Goal: Task Accomplishment & Management: Complete application form

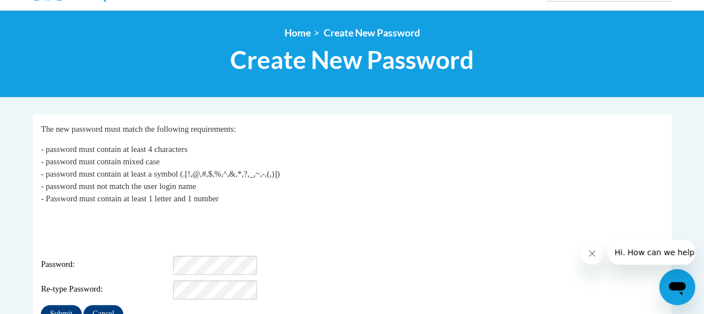
scroll to position [127, 0]
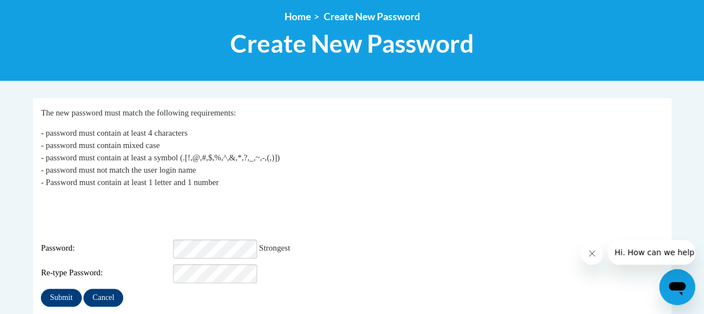
click at [193, 291] on fieldset "My Password The new password must match the following requirements: - password …" at bounding box center [352, 230] width 639 height 264
click at [80, 306] on fieldset "My Password The new password must match the following requirements: - password …" at bounding box center [352, 230] width 639 height 264
click at [59, 288] on input "Submit" at bounding box center [61, 297] width 40 height 18
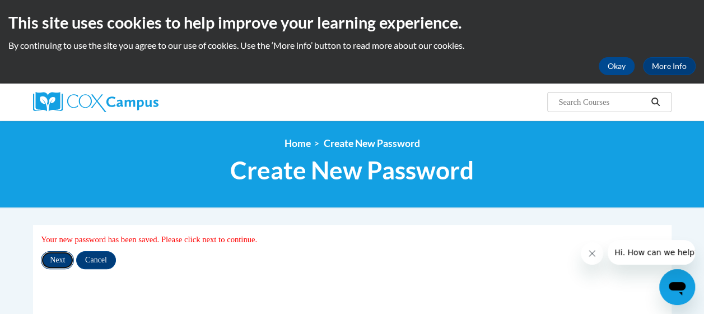
click at [50, 267] on input "Next" at bounding box center [57, 260] width 33 height 18
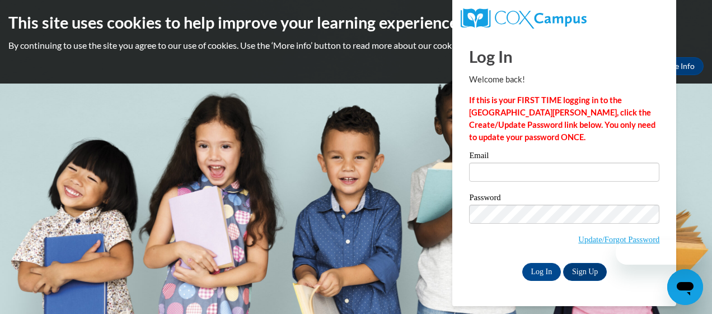
click at [515, 157] on label "Email" at bounding box center [564, 156] width 190 height 11
click at [515, 162] on input "Email" at bounding box center [564, 171] width 190 height 19
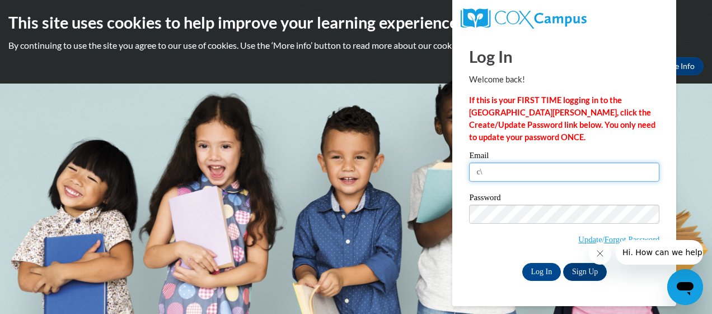
type input "c"
type input "davina.mckinney@thecentersohio.org"
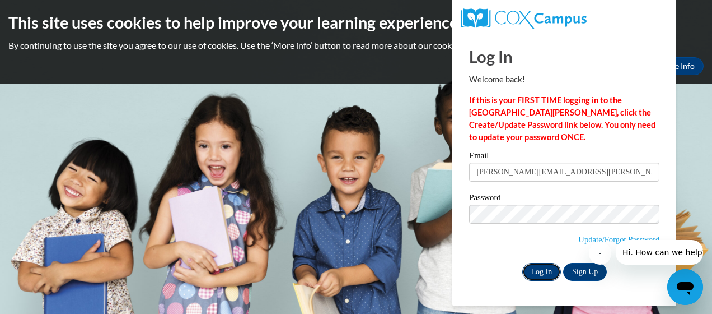
click at [544, 267] on input "Log In" at bounding box center [542, 272] width 39 height 18
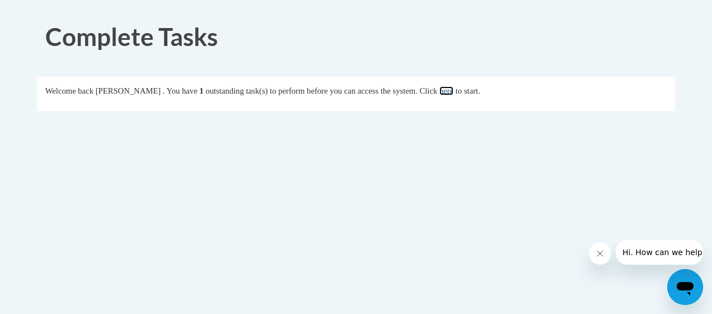
click at [454, 86] on link "here" at bounding box center [447, 90] width 14 height 9
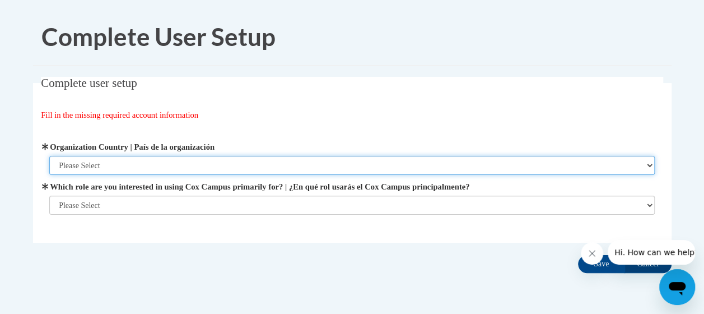
click at [276, 159] on select "Please Select United States | Estados Unidos Outside of the United States | Fue…" at bounding box center [351, 165] width 605 height 19
select select "ad49bcad-a171-4b2e-b99c-48b446064914"
click at [49, 156] on select "Please Select United States | Estados Unidos Outside of the United States | Fue…" at bounding box center [351, 165] width 605 height 19
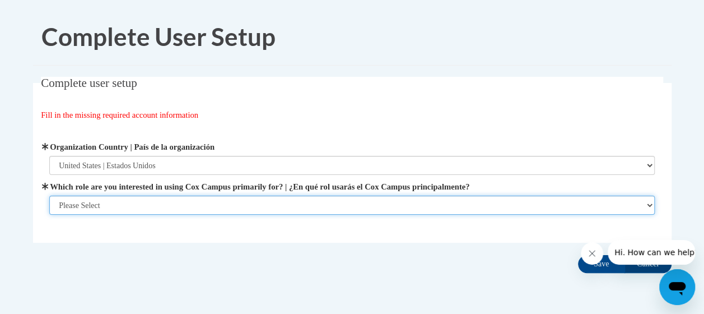
click at [227, 203] on select "Please Select College/University | Colegio/Universidad Community/Nonprofit Part…" at bounding box center [351, 204] width 605 height 19
select select "fbf2d438-af2f-41f8-98f1-81c410e29de3"
click at [49, 215] on select "Please Select College/University | Colegio/Universidad Community/Nonprofit Part…" at bounding box center [351, 204] width 605 height 19
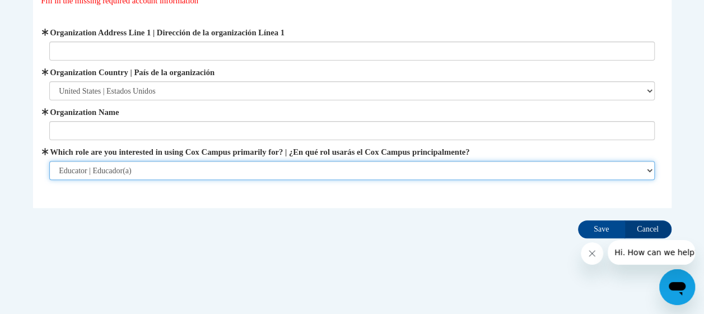
scroll to position [117, 0]
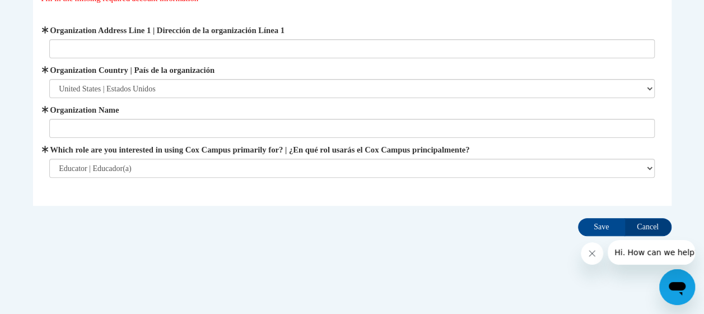
click at [371, 221] on div "Complete user setup Fill in the missing required account information User Profi…" at bounding box center [352, 100] width 655 height 280
click at [590, 231] on input "Save" at bounding box center [601, 227] width 47 height 18
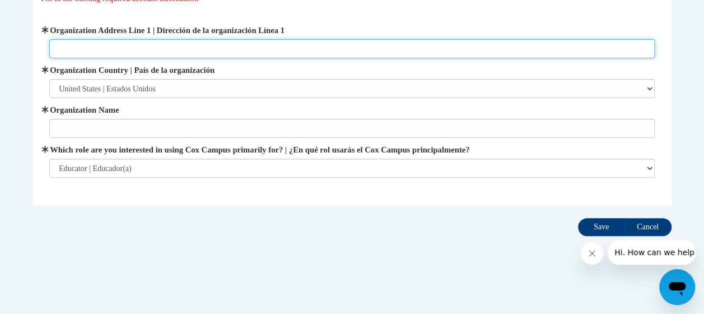
type input "5"
type input "4500 euclid ave"
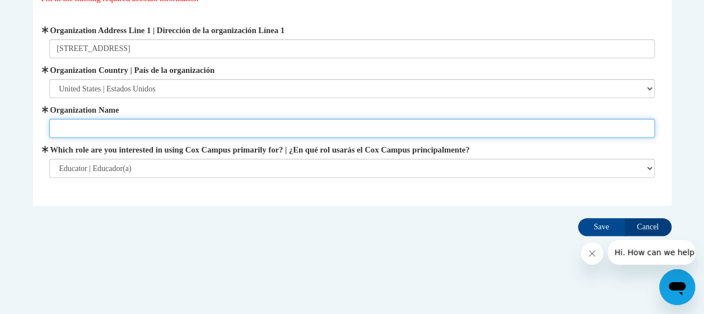
click at [186, 129] on input "Organization Name" at bounding box center [351, 128] width 605 height 19
type input "The Centers"
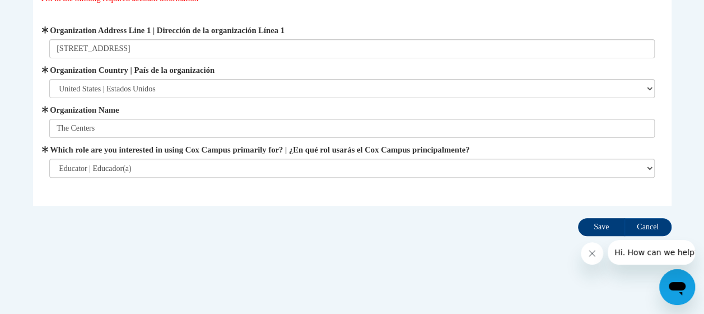
click at [611, 220] on input "Save" at bounding box center [601, 227] width 47 height 18
click at [604, 226] on input "Save" at bounding box center [601, 227] width 47 height 18
click at [591, 234] on input "Save" at bounding box center [601, 227] width 47 height 18
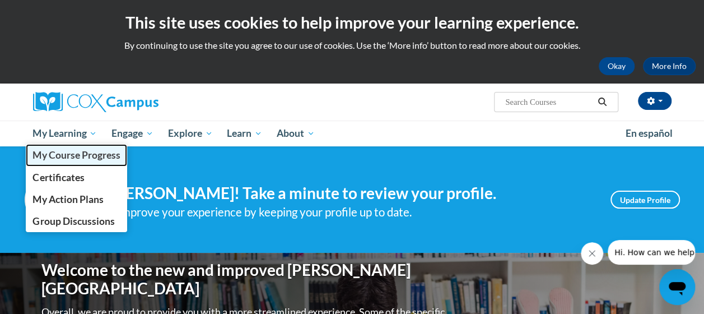
click at [92, 146] on link "My Course Progress" at bounding box center [77, 155] width 102 height 22
